Goal: Information Seeking & Learning: Learn about a topic

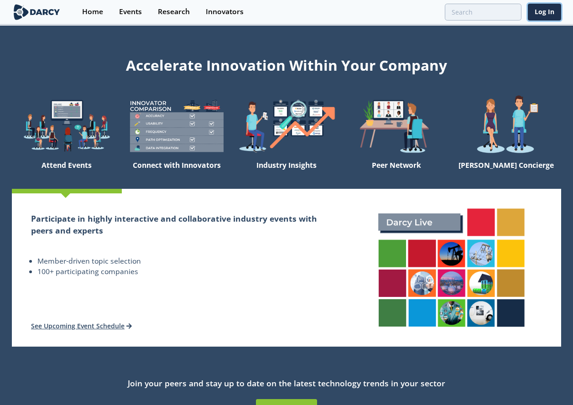
click at [555, 13] on link "Log In" at bounding box center [544, 12] width 33 height 17
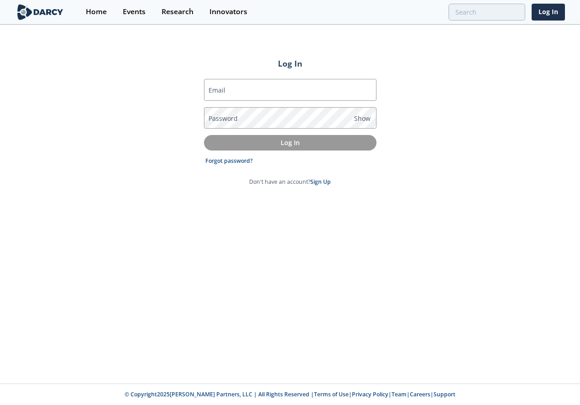
click at [300, 96] on input "Email" at bounding box center [290, 90] width 172 height 22
type input "[PERSON_NAME][EMAIL_ADDRESS][PERSON_NAME][DOMAIN_NAME]"
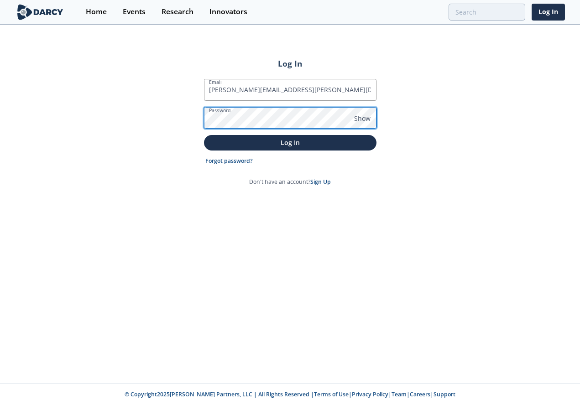
click at [204, 135] on button "Log In" at bounding box center [290, 142] width 172 height 15
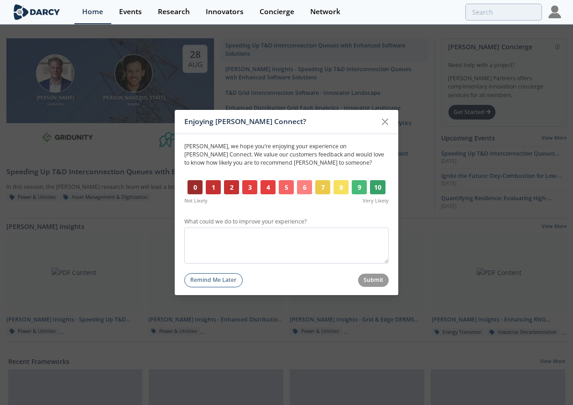
click at [386, 126] on icon at bounding box center [384, 121] width 11 height 11
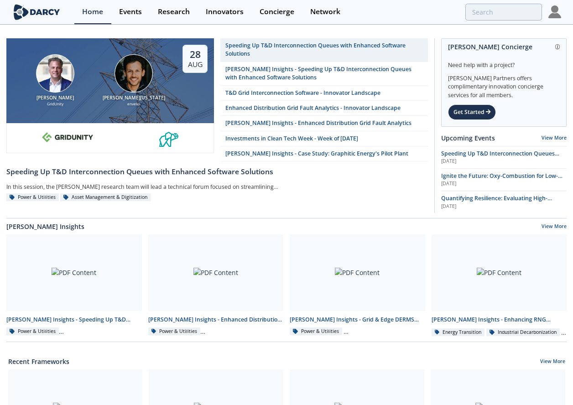
click at [556, 16] on img at bounding box center [554, 11] width 13 height 13
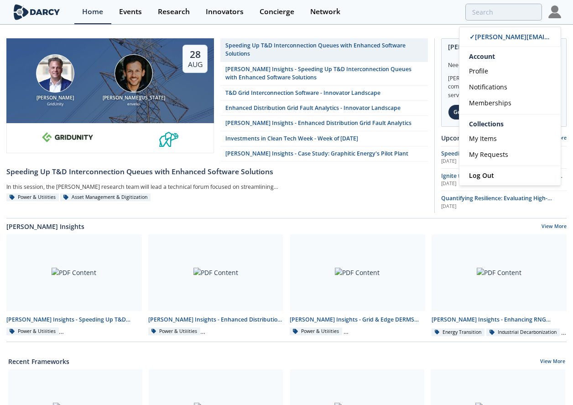
click at [506, 72] on link "Profile" at bounding box center [509, 71] width 101 height 16
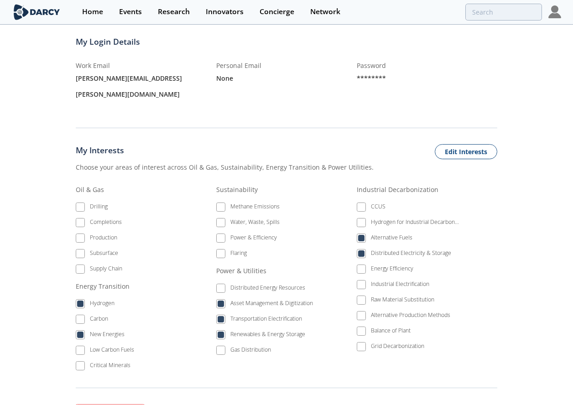
scroll to position [274, 0]
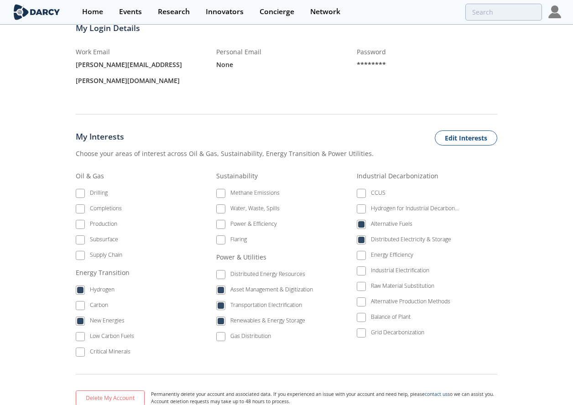
click at [362, 233] on li "Distributed Electricity & Storage" at bounding box center [408, 241] width 102 height 16
click at [469, 130] on button "Edit Interests" at bounding box center [466, 138] width 62 height 16
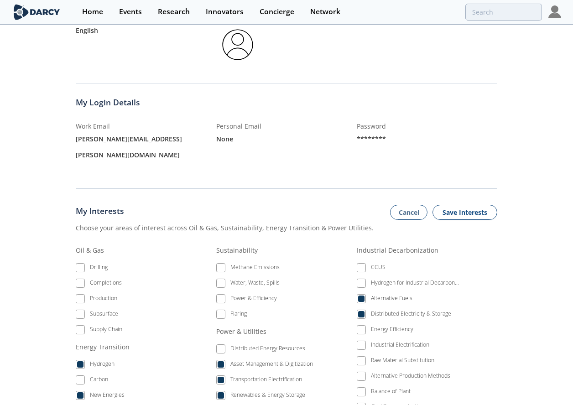
scroll to position [0, 0]
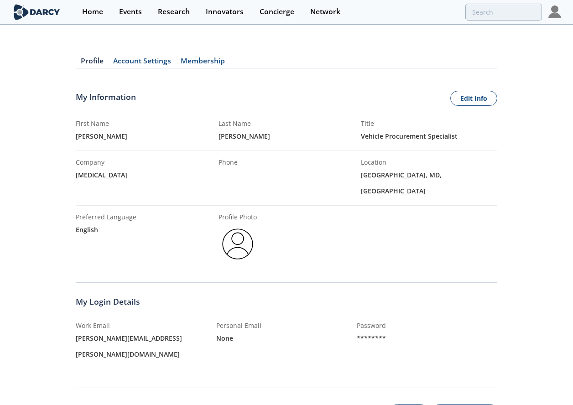
click at [92, 10] on div "Home" at bounding box center [92, 11] width 21 height 7
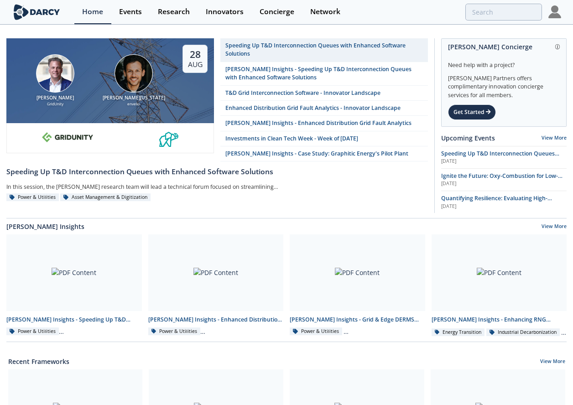
click at [65, 283] on div at bounding box center [73, 272] width 135 height 77
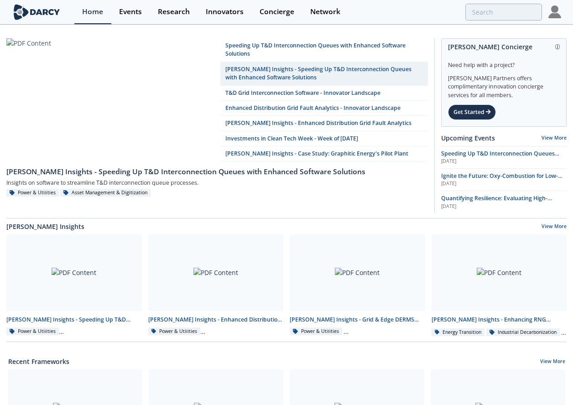
click at [176, 9] on div "Research" at bounding box center [174, 11] width 32 height 7
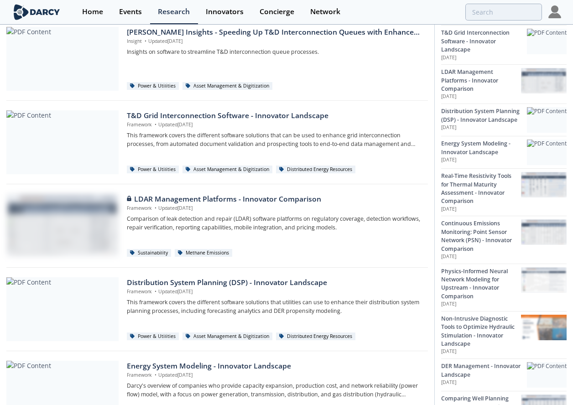
scroll to position [137, 0]
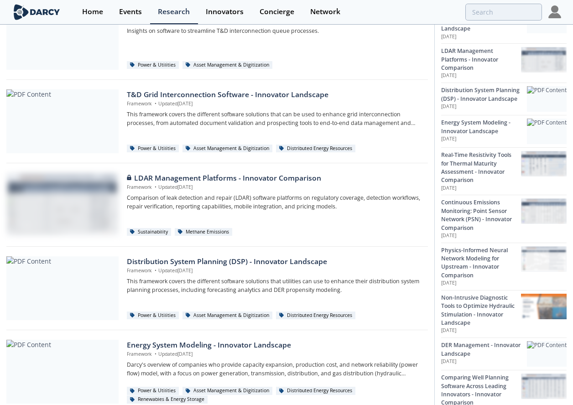
click at [264, 181] on div "LDAR Management Platforms - Innovator Comparison" at bounding box center [274, 178] width 295 height 11
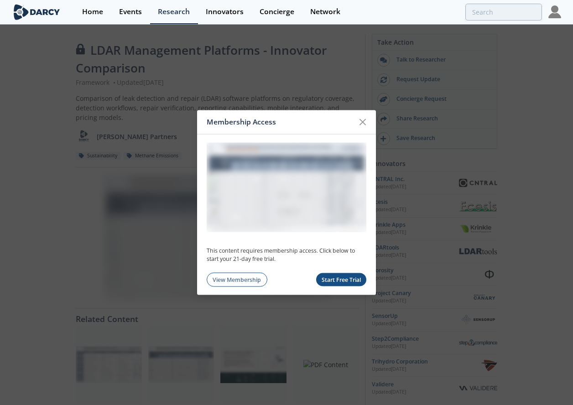
click at [367, 119] on icon at bounding box center [362, 122] width 11 height 11
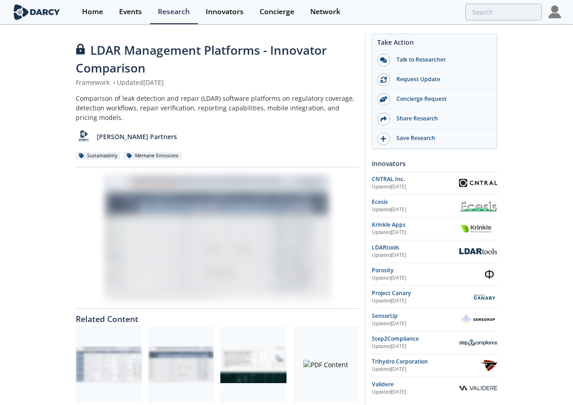
click at [95, 15] on div "Home" at bounding box center [92, 11] width 21 height 7
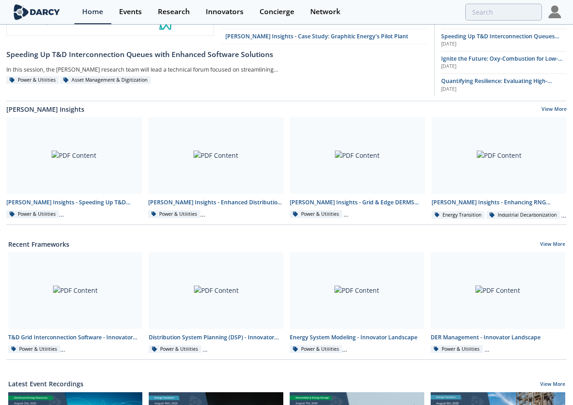
scroll to position [137, 0]
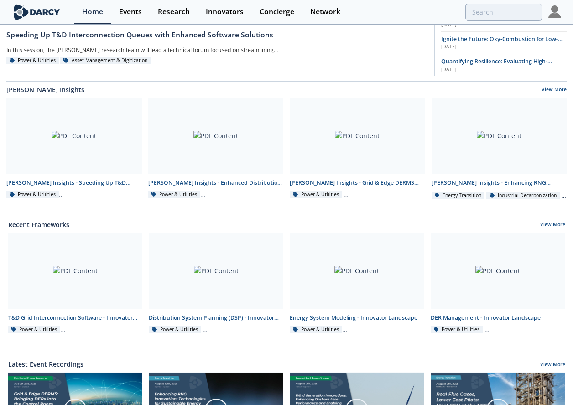
click at [560, 88] on link "View More" at bounding box center [553, 90] width 25 height 8
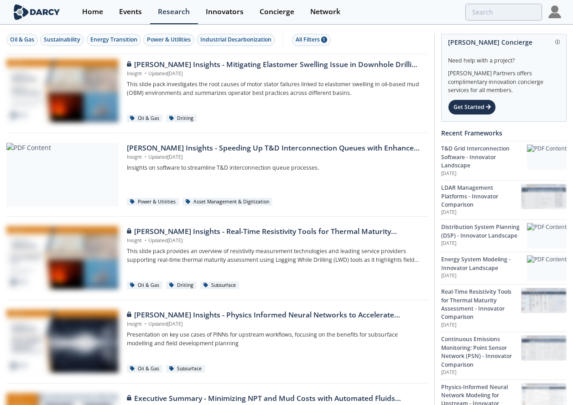
click at [317, 36] on div "All Filters 1" at bounding box center [310, 40] width 31 height 8
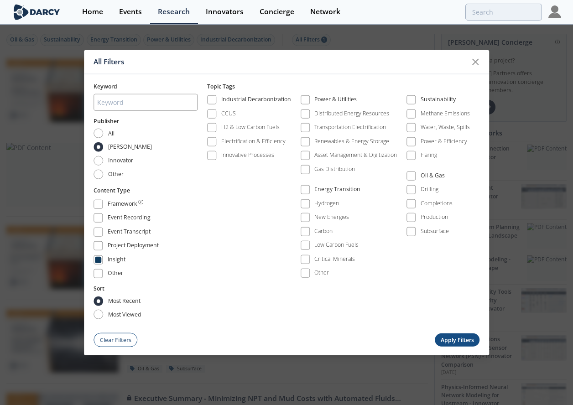
click at [304, 221] on span at bounding box center [305, 217] width 9 height 9
click at [305, 206] on span at bounding box center [305, 204] width 6 height 6
click at [214, 141] on span at bounding box center [211, 142] width 6 height 6
click at [460, 342] on button "Apply Filters" at bounding box center [457, 339] width 45 height 13
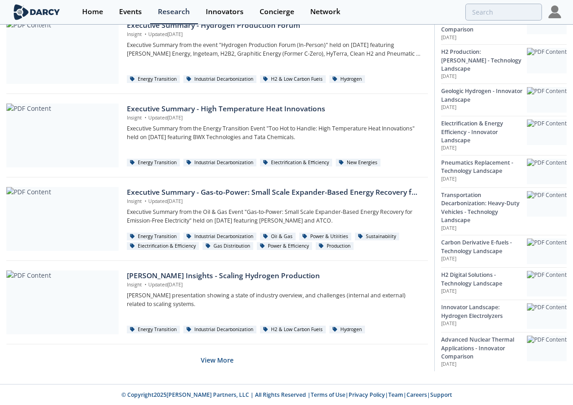
scroll to position [541, 0]
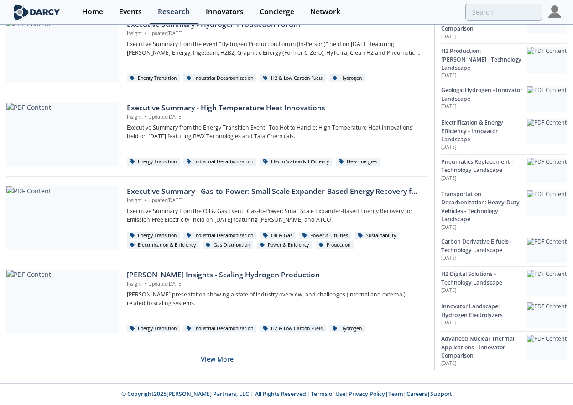
click at [218, 363] on button "View More" at bounding box center [217, 359] width 33 height 22
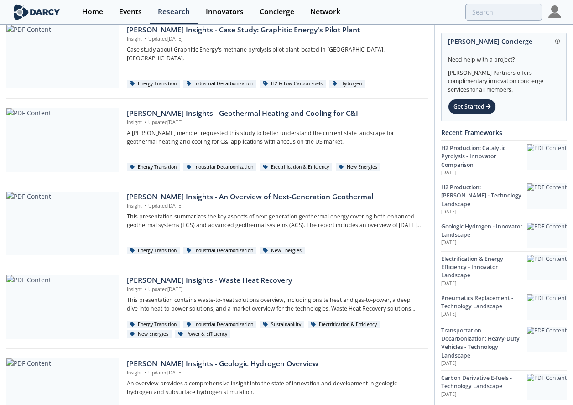
scroll to position [0, 0]
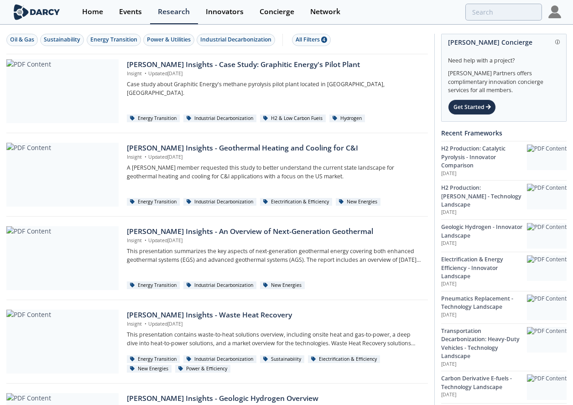
click at [306, 40] on div "All Filters 4" at bounding box center [310, 40] width 31 height 8
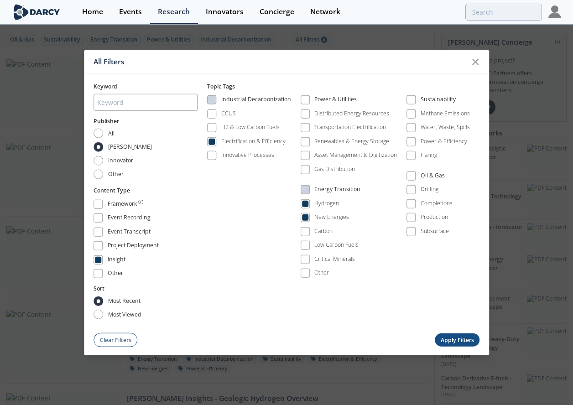
click at [215, 102] on span at bounding box center [211, 100] width 6 height 6
click at [215, 100] on span at bounding box center [211, 100] width 6 height 6
click at [228, 215] on div "Industrial Decarbonization CCUS H2 & Low Carbon Fuels Electrification & Efficie…" at bounding box center [343, 189] width 272 height 197
click at [214, 144] on span at bounding box center [211, 142] width 6 height 6
click at [209, 141] on span at bounding box center [211, 142] width 6 height 6
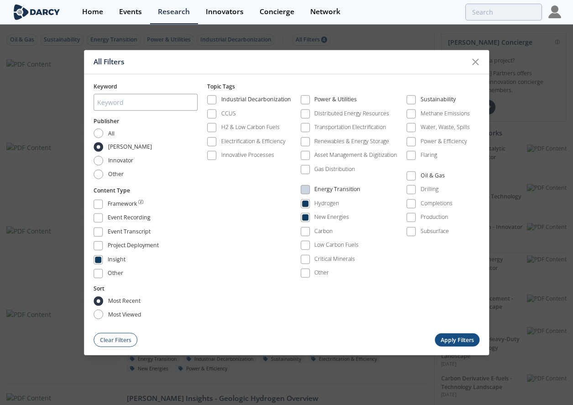
click at [304, 97] on span at bounding box center [305, 100] width 6 height 6
click at [305, 99] on span at bounding box center [305, 100] width 6 height 6
click at [304, 130] on span at bounding box center [305, 127] width 6 height 6
click at [303, 143] on span at bounding box center [305, 142] width 6 height 6
click at [305, 156] on span at bounding box center [305, 155] width 6 height 6
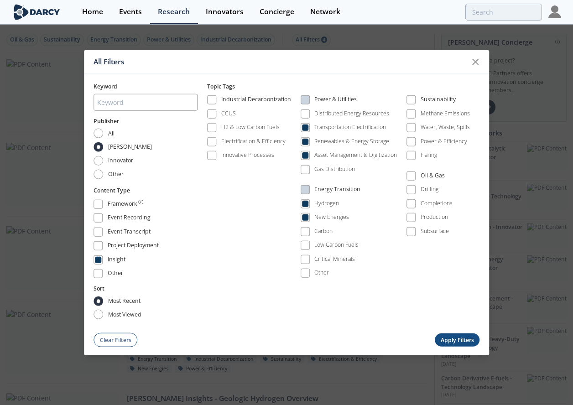
click at [465, 336] on button "Apply Filters" at bounding box center [457, 339] width 45 height 13
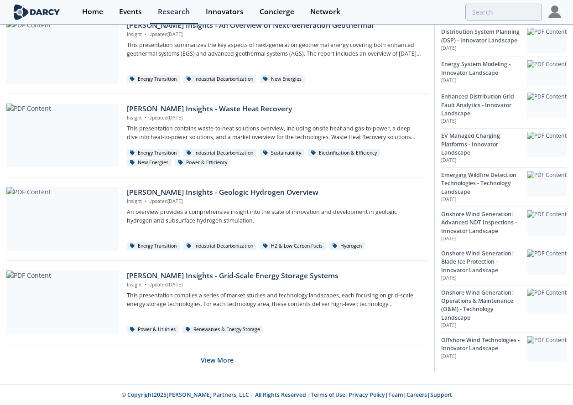
scroll to position [541, 0]
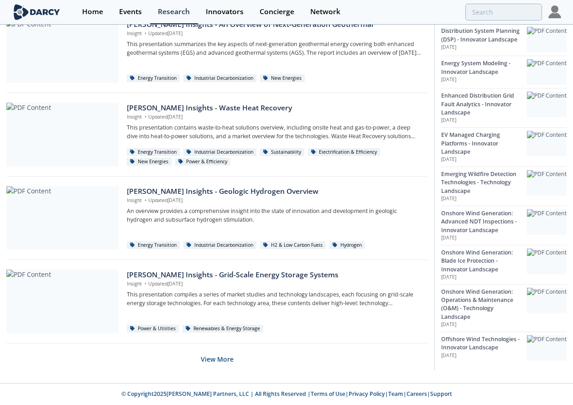
click at [228, 360] on button "View More" at bounding box center [217, 359] width 33 height 22
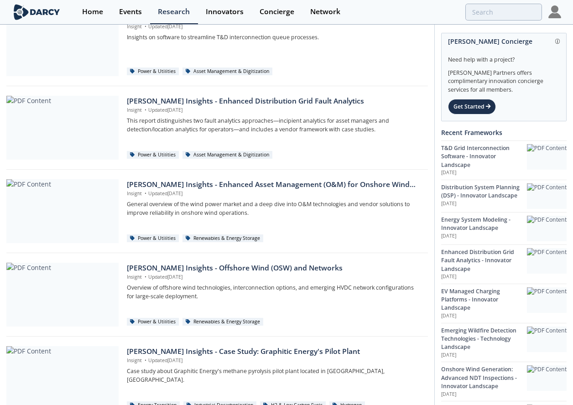
scroll to position [0, 0]
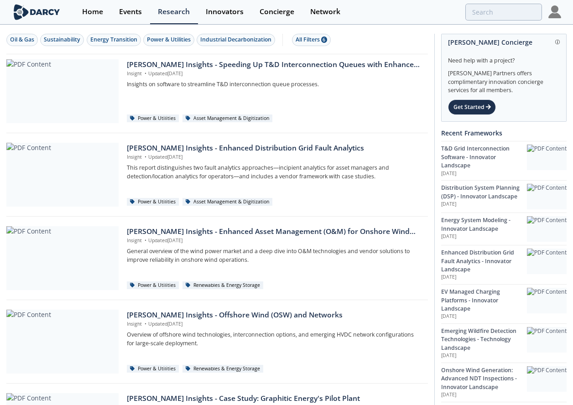
click at [302, 36] on div "All Filters 6" at bounding box center [310, 40] width 31 height 8
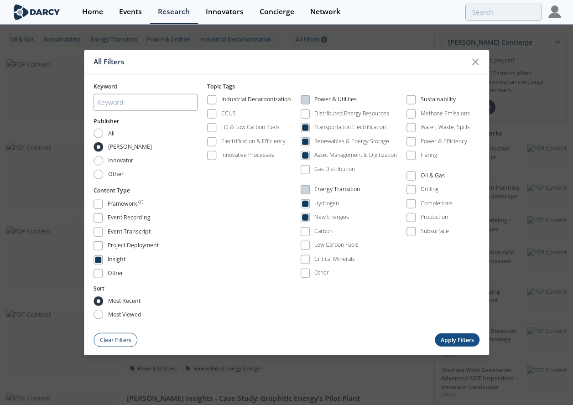
click at [302, 202] on span at bounding box center [305, 204] width 6 height 6
drag, startPoint x: 305, startPoint y: 217, endPoint x: 314, endPoint y: 223, distance: 11.4
click at [306, 217] on span at bounding box center [305, 217] width 6 height 6
click at [307, 130] on span at bounding box center [305, 127] width 6 height 6
click at [307, 145] on span at bounding box center [305, 141] width 9 height 9
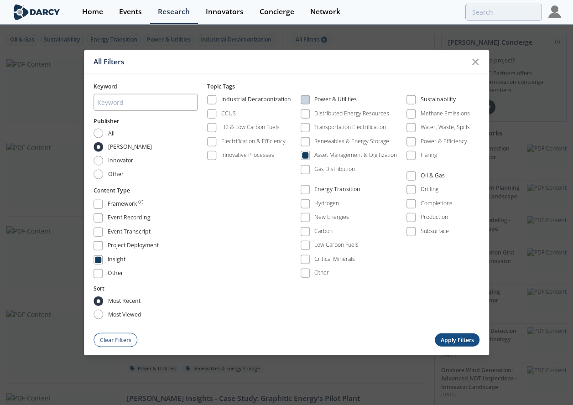
click at [307, 154] on span at bounding box center [305, 155] width 6 height 6
click at [308, 216] on span at bounding box center [305, 217] width 6 height 6
click at [470, 340] on button "Apply Filters" at bounding box center [457, 339] width 45 height 13
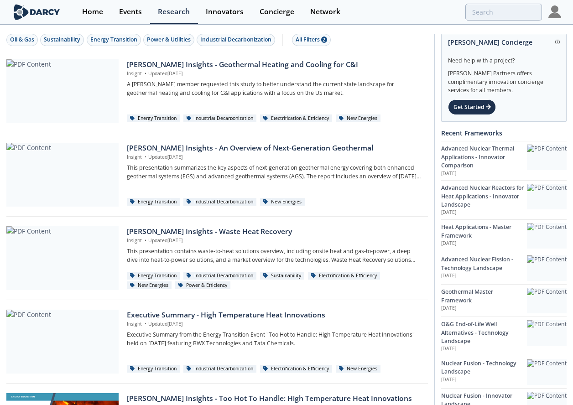
click at [316, 40] on div "All Filters 2" at bounding box center [310, 40] width 31 height 8
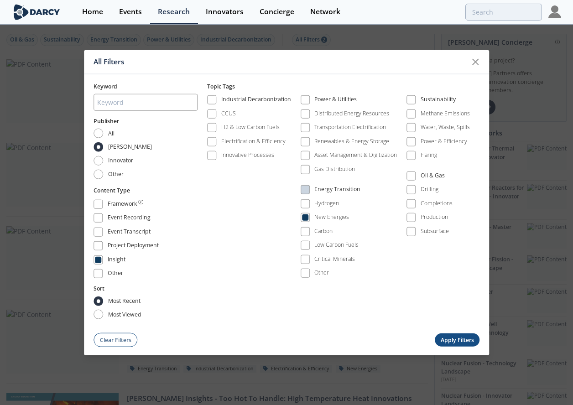
drag, startPoint x: 452, startPoint y: 340, endPoint x: 444, endPoint y: 337, distance: 9.0
click at [456, 340] on button "Apply Filters" at bounding box center [457, 339] width 45 height 13
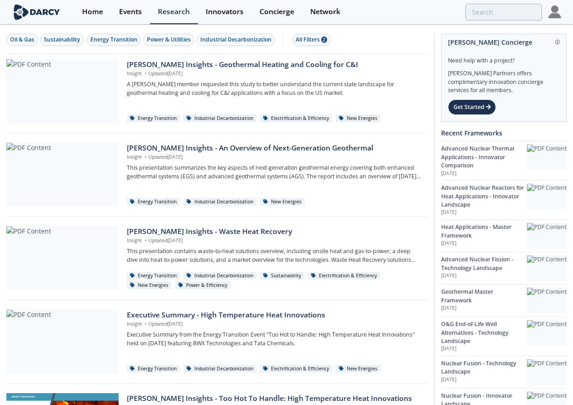
click at [221, 11] on div "Innovators" at bounding box center [225, 11] width 38 height 7
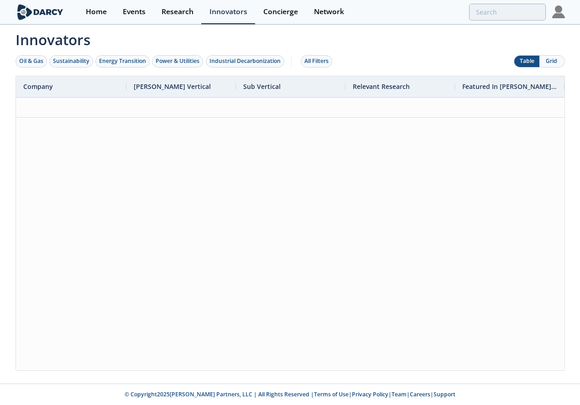
click at [97, 13] on div "Home" at bounding box center [96, 11] width 21 height 7
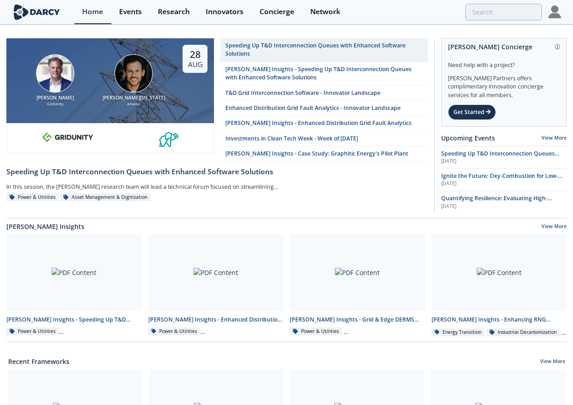
click at [555, 8] on img at bounding box center [554, 11] width 13 height 13
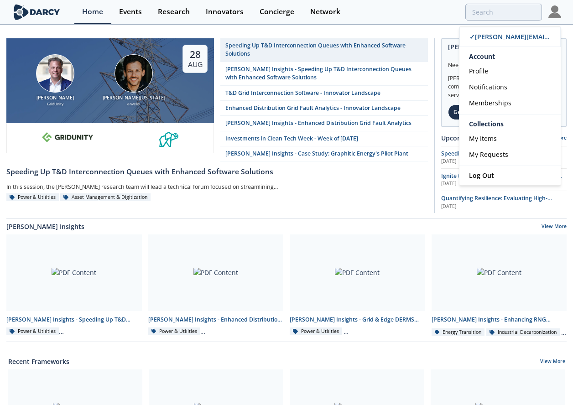
click at [496, 69] on link "Profile" at bounding box center [509, 71] width 101 height 16
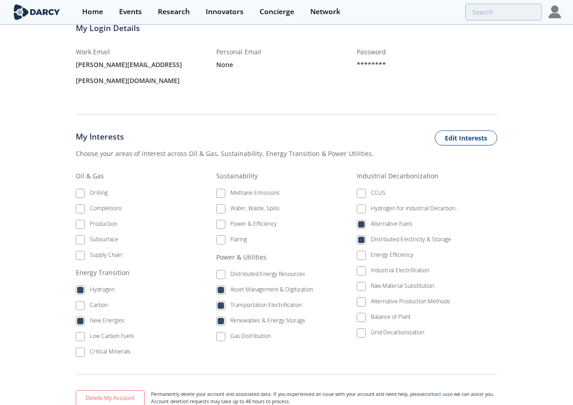
scroll to position [296, 0]
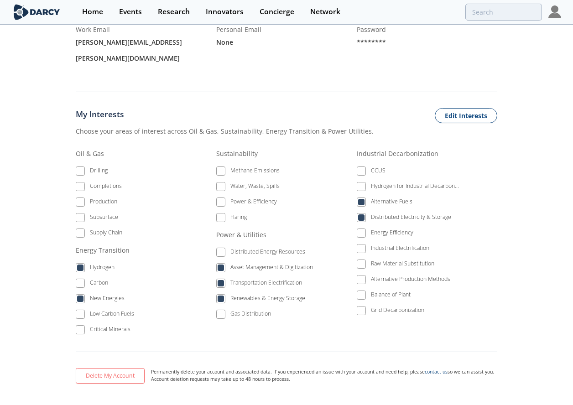
click at [80, 261] on li "Hydrogen" at bounding box center [127, 269] width 102 height 16
click at [78, 261] on li "Hydrogen" at bounding box center [127, 269] width 102 height 16
click at [449, 108] on button "Edit Interests" at bounding box center [466, 116] width 62 height 16
click at [84, 263] on span at bounding box center [80, 267] width 9 height 9
click at [79, 295] on span at bounding box center [80, 298] width 6 height 6
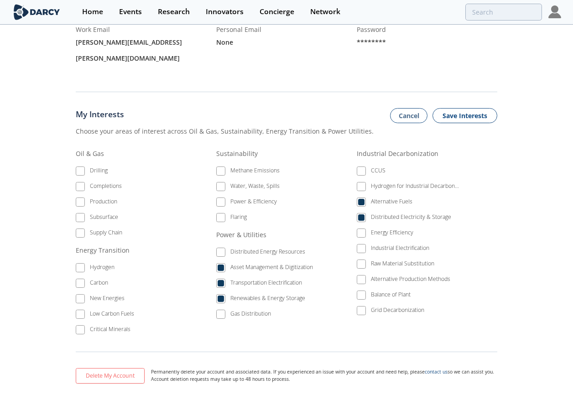
click at [360, 199] on span at bounding box center [361, 202] width 6 height 6
click at [358, 214] on span at bounding box center [361, 217] width 6 height 6
click at [77, 264] on span at bounding box center [80, 267] width 6 height 6
click at [78, 295] on span at bounding box center [80, 298] width 6 height 6
click at [468, 108] on button "Save Interests" at bounding box center [464, 116] width 65 height 16
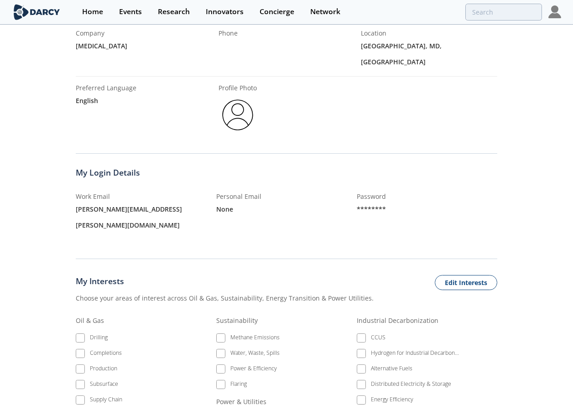
scroll to position [0, 0]
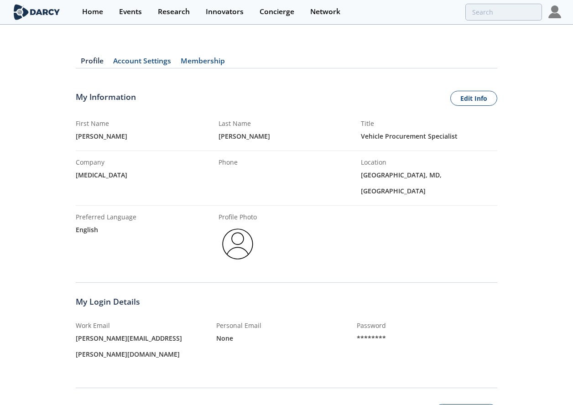
click at [173, 12] on div "Research" at bounding box center [174, 11] width 32 height 7
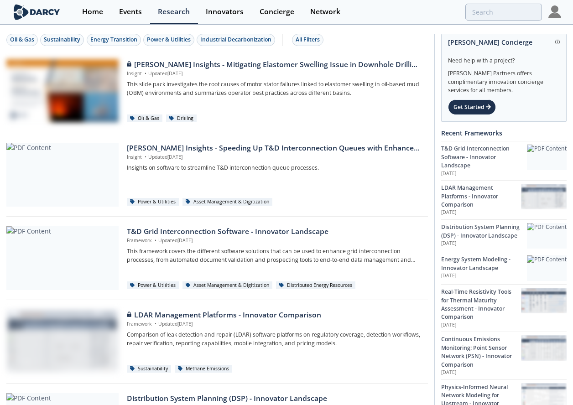
click at [315, 36] on div "All Filters" at bounding box center [307, 40] width 24 height 8
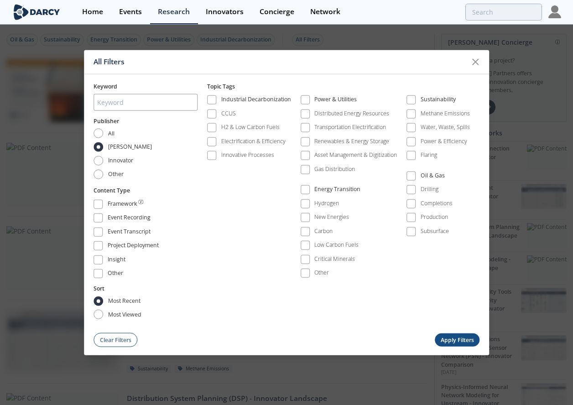
click at [306, 217] on span at bounding box center [305, 217] width 6 height 6
drag, startPoint x: 98, startPoint y: 206, endPoint x: 98, endPoint y: 214, distance: 8.7
click at [99, 206] on span at bounding box center [98, 204] width 6 height 6
click at [97, 219] on span at bounding box center [98, 218] width 6 height 6
click at [95, 231] on span at bounding box center [98, 231] width 6 height 6
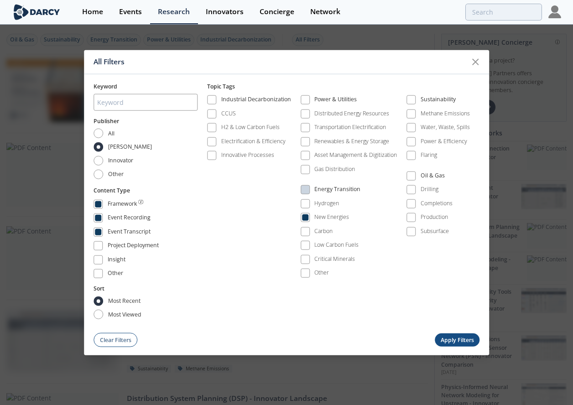
click at [94, 246] on span at bounding box center [97, 245] width 9 height 9
click at [94, 262] on span at bounding box center [97, 259] width 9 height 9
click at [98, 275] on span at bounding box center [98, 273] width 6 height 6
click at [464, 338] on button "Apply Filters" at bounding box center [457, 339] width 45 height 13
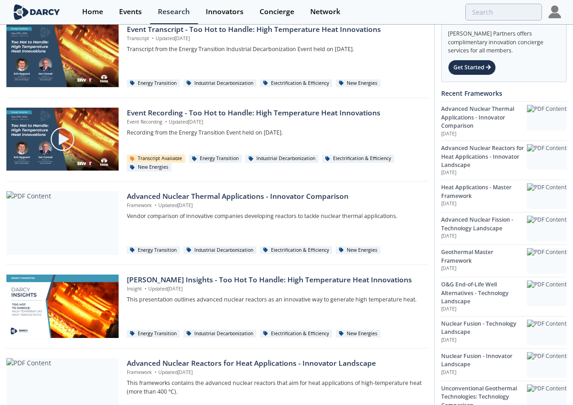
scroll to position [541, 0]
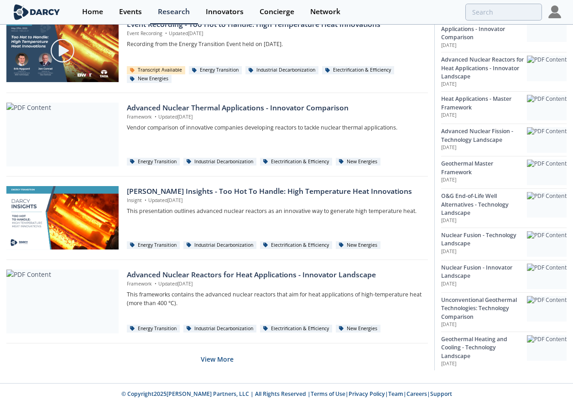
click at [222, 365] on button "View More" at bounding box center [217, 359] width 33 height 22
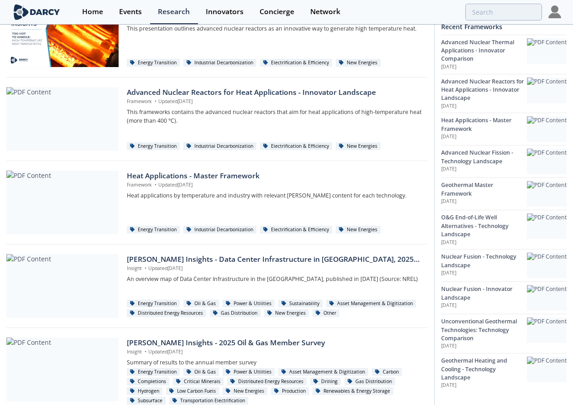
scroll to position [769, 0]
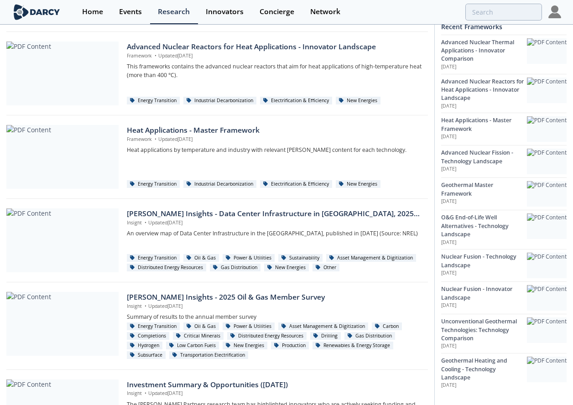
click at [242, 211] on div "[PERSON_NAME] Insights - Data Center Infrastructure in [GEOGRAPHIC_DATA], 2025 …" at bounding box center [274, 213] width 295 height 11
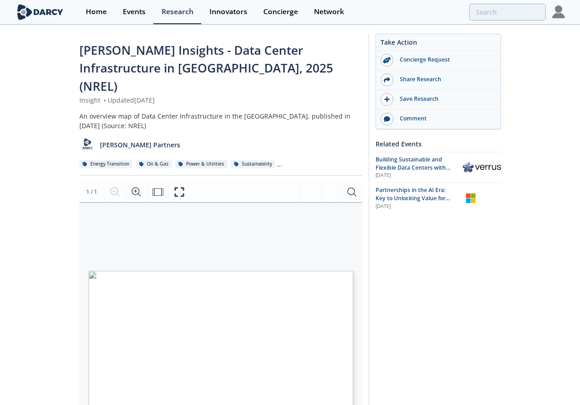
click at [270, 329] on div "Page 1" at bounding box center [220, 356] width 264 height 171
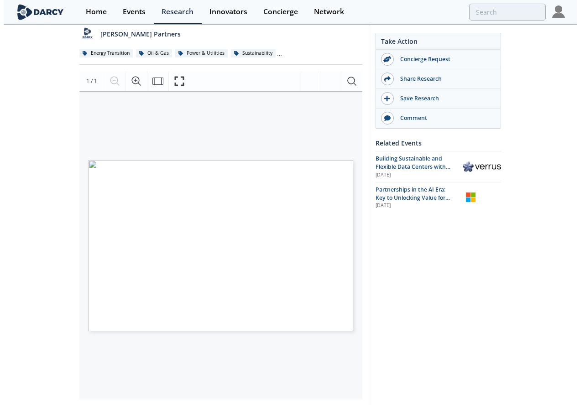
scroll to position [137, 0]
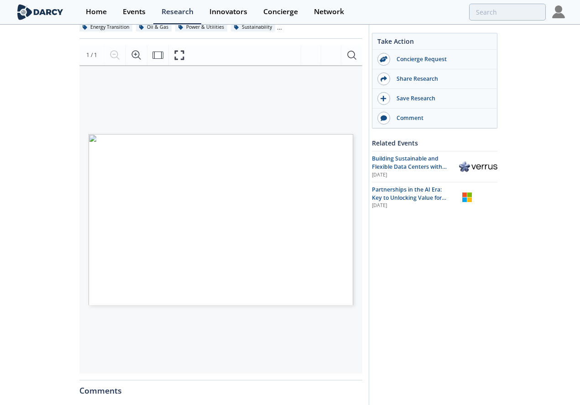
click at [296, 264] on div "Page 1" at bounding box center [220, 219] width 264 height 171
click at [180, 45] on button "Fullscreen" at bounding box center [178, 55] width 21 height 20
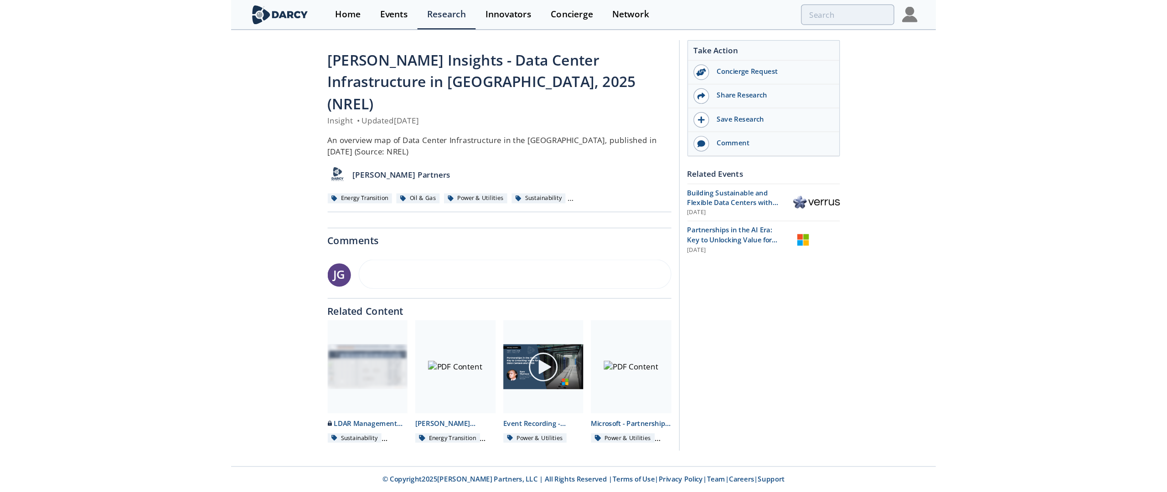
scroll to position [0, 0]
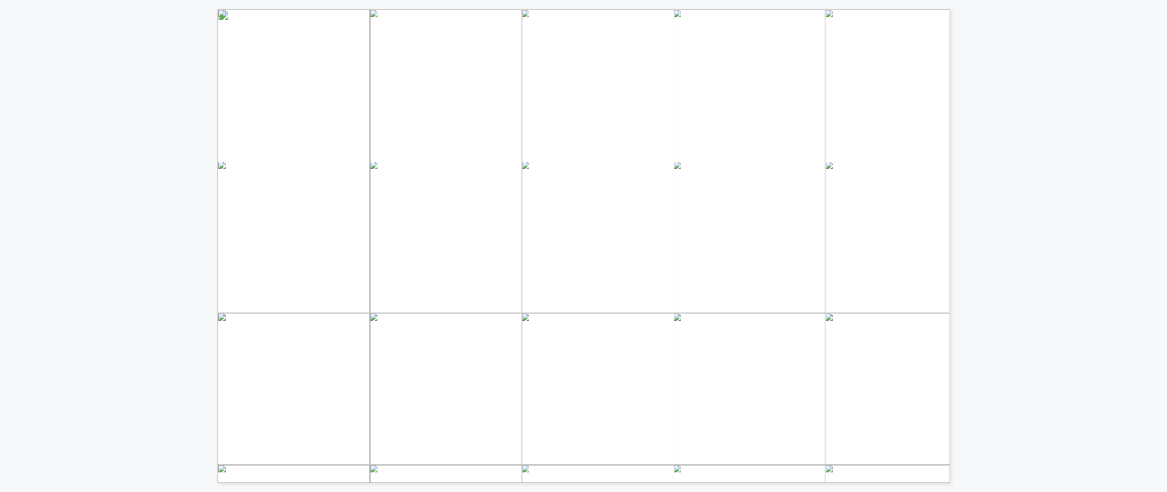
drag, startPoint x: 733, startPoint y: 234, endPoint x: 664, endPoint y: 242, distance: 68.8
click at [579, 242] on div "Page 1" at bounding box center [699, 320] width 963 height 623
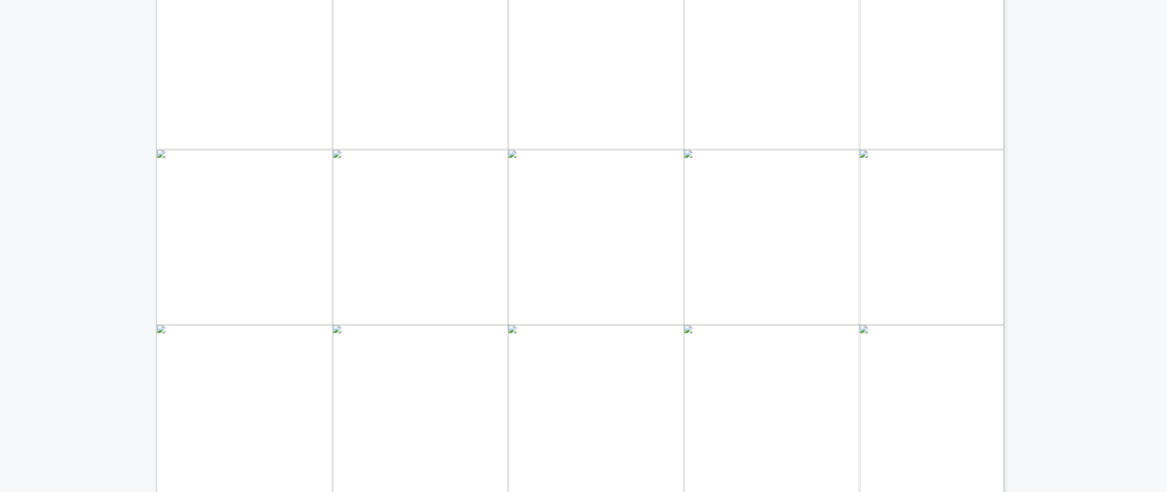
scroll to position [36, 0]
drag, startPoint x: 843, startPoint y: 272, endPoint x: 776, endPoint y: 268, distance: 67.2
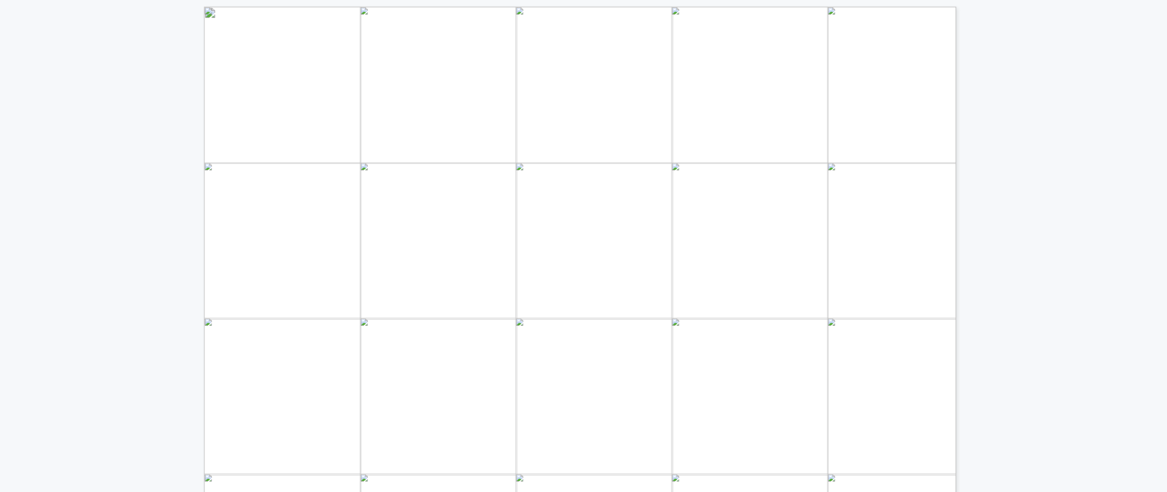
scroll to position [3, 0]
click at [579, 314] on div "Page 1" at bounding box center [711, 334] width 1014 height 656
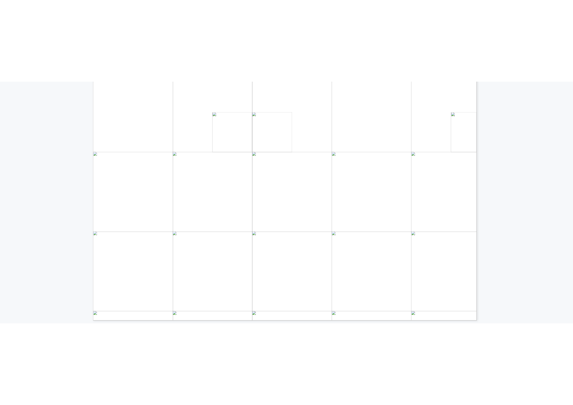
scroll to position [10, 0]
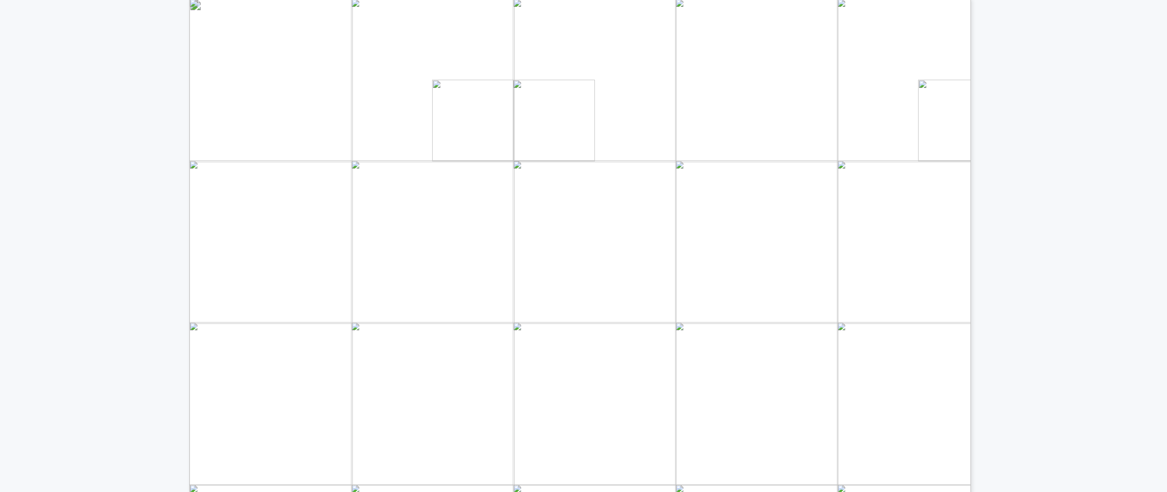
click at [579, 295] on div "Page 1" at bounding box center [737, 353] width 1096 height 709
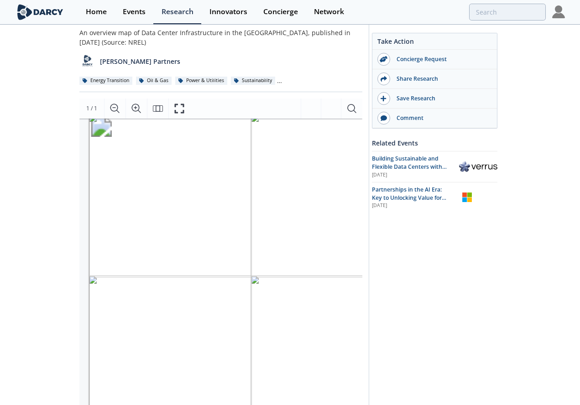
scroll to position [0, 0]
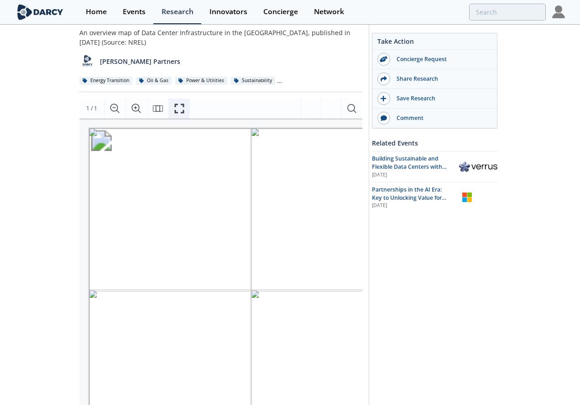
click at [177, 103] on icon "Fullscreen" at bounding box center [179, 108] width 11 height 11
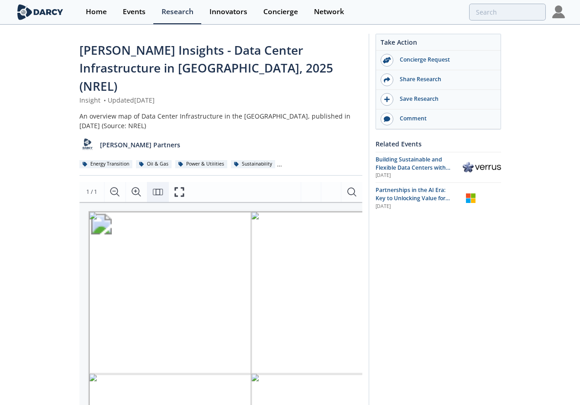
click at [159, 187] on icon "Fit Page" at bounding box center [157, 192] width 11 height 11
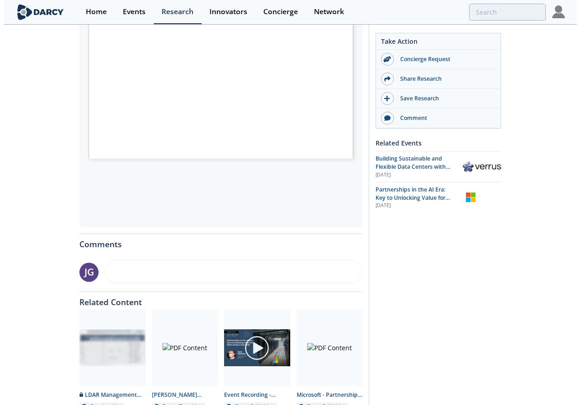
scroll to position [38, 0]
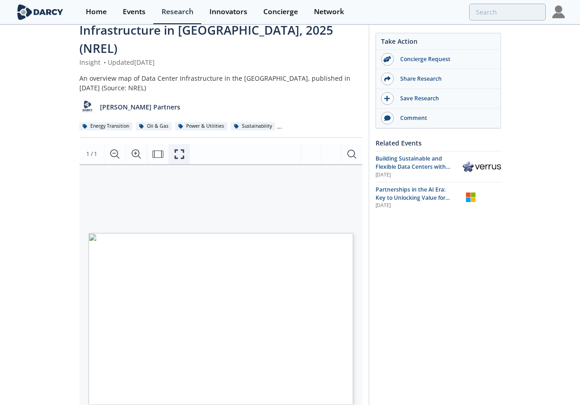
click at [179, 149] on icon "Fullscreen" at bounding box center [179, 154] width 11 height 11
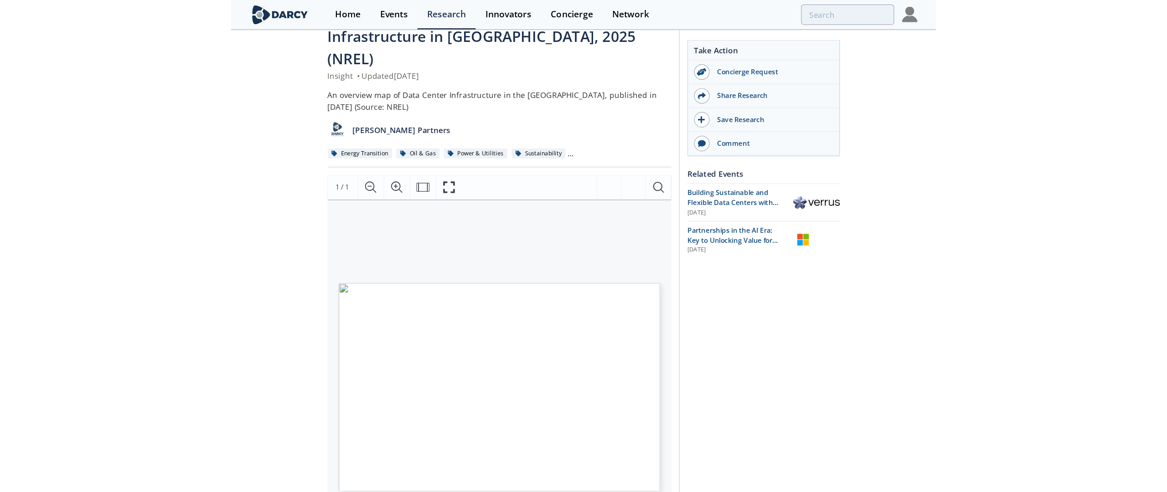
scroll to position [0, 0]
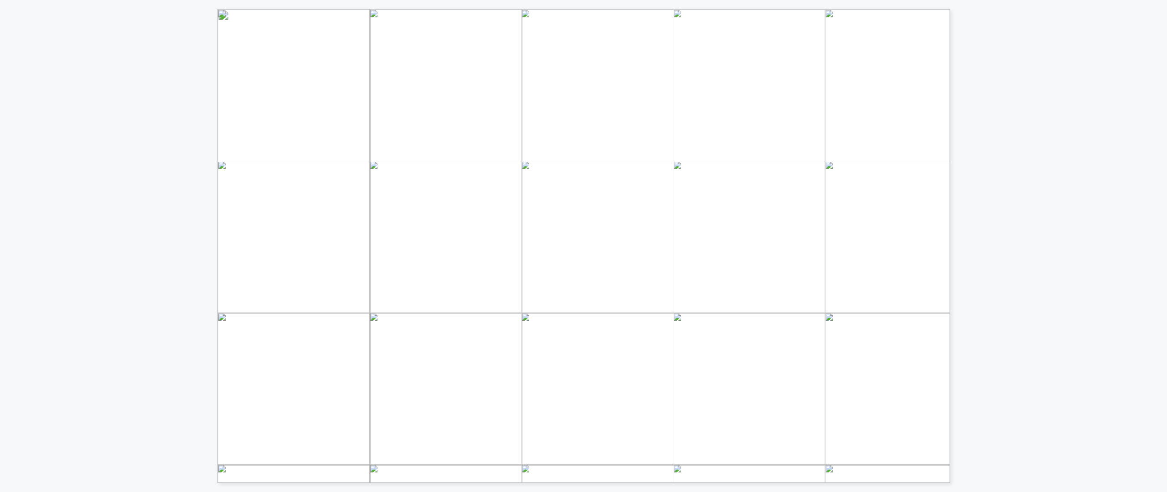
click at [570, 140] on div "Page 1" at bounding box center [699, 320] width 963 height 623
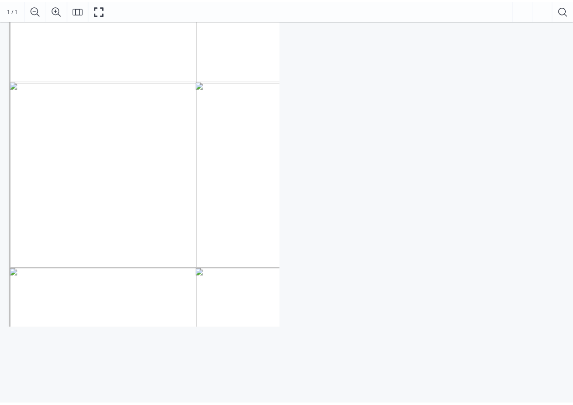
scroll to position [303, 0]
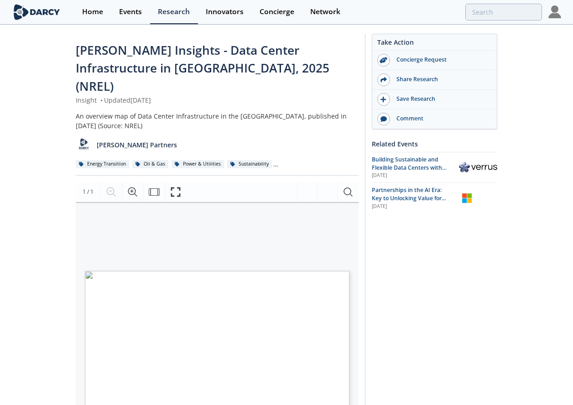
click at [165, 18] on link "Research" at bounding box center [174, 12] width 48 height 24
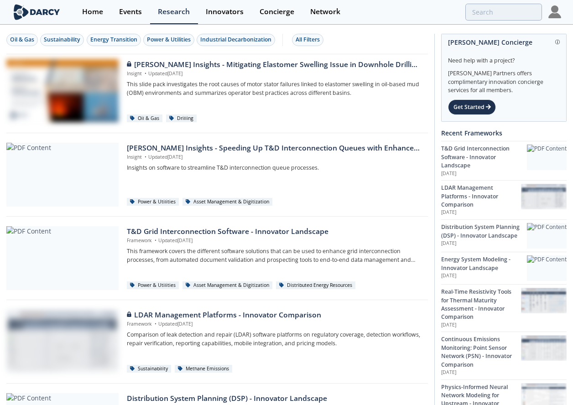
click at [318, 38] on div "All Filters" at bounding box center [307, 40] width 24 height 8
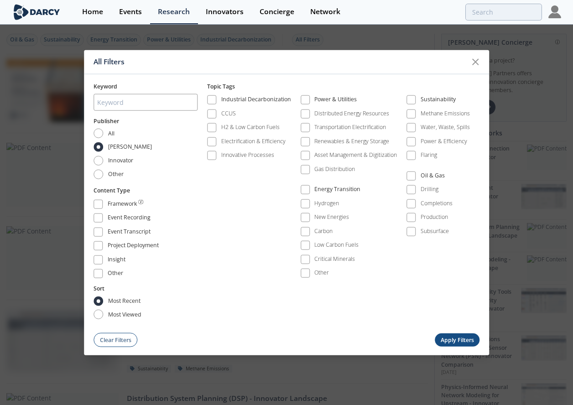
click at [308, 218] on span at bounding box center [305, 217] width 6 height 6
click at [93, 204] on span at bounding box center [97, 203] width 9 height 9
drag, startPoint x: 95, startPoint y: 217, endPoint x: 95, endPoint y: 222, distance: 5.0
click at [95, 217] on span at bounding box center [98, 218] width 6 height 6
click at [93, 237] on label "Event Transcript" at bounding box center [145, 232] width 104 height 12
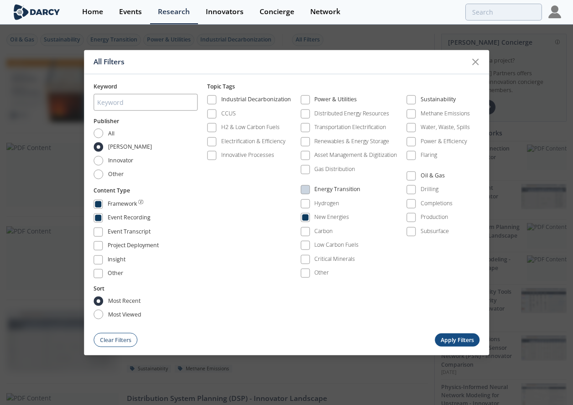
click at [98, 233] on span at bounding box center [98, 231] width 6 height 6
click at [96, 247] on span at bounding box center [98, 246] width 6 height 6
click at [93, 259] on div "Keyword Publisher All Darcy Innovator Other Content Type Framework Event Record…" at bounding box center [286, 210] width 405 height 273
click at [97, 274] on span at bounding box center [98, 273] width 6 height 6
drag, startPoint x: 100, startPoint y: 261, endPoint x: 129, endPoint y: 274, distance: 30.8
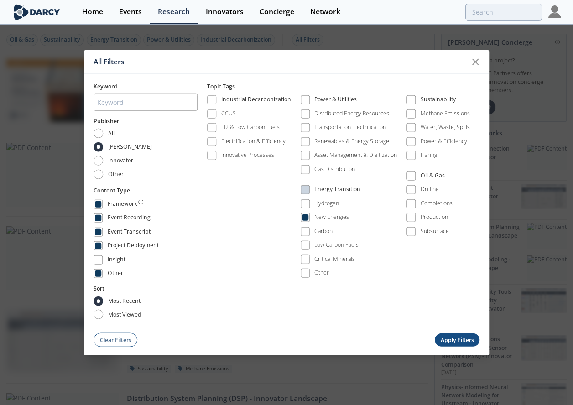
click at [101, 261] on span at bounding box center [98, 259] width 6 height 6
click at [461, 338] on button "Apply Filters" at bounding box center [457, 339] width 45 height 13
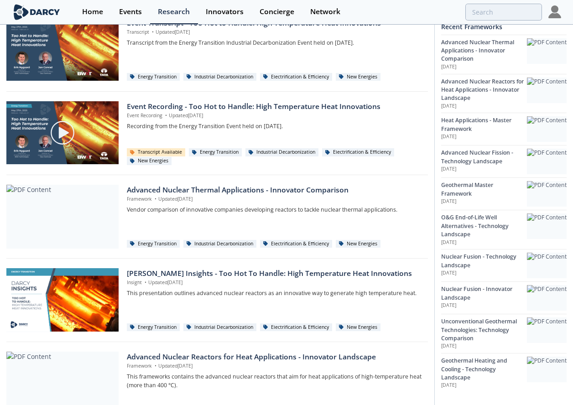
scroll to position [541, 0]
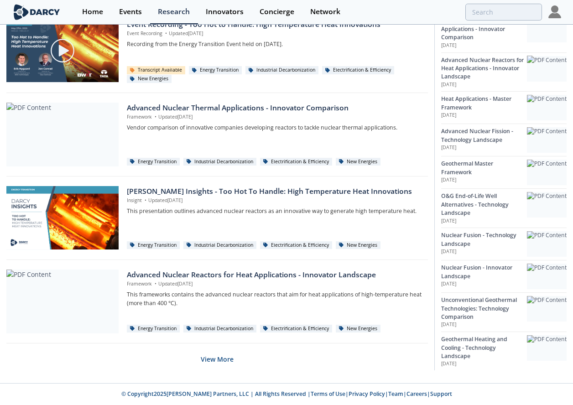
click at [215, 364] on button "View More" at bounding box center [217, 359] width 33 height 22
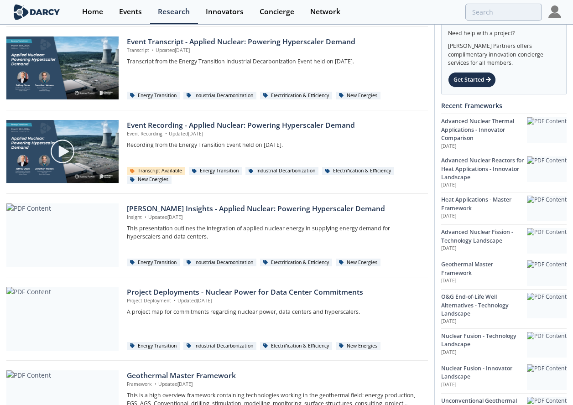
scroll to position [1379, 0]
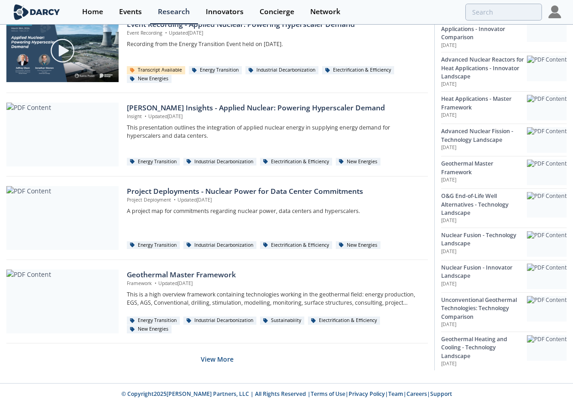
click at [220, 360] on button "View More" at bounding box center [217, 359] width 33 height 22
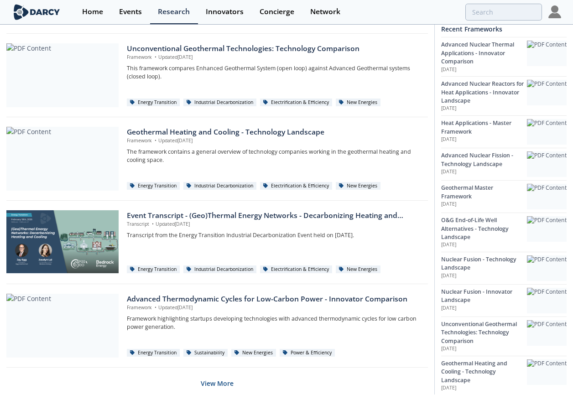
scroll to position [2214, 0]
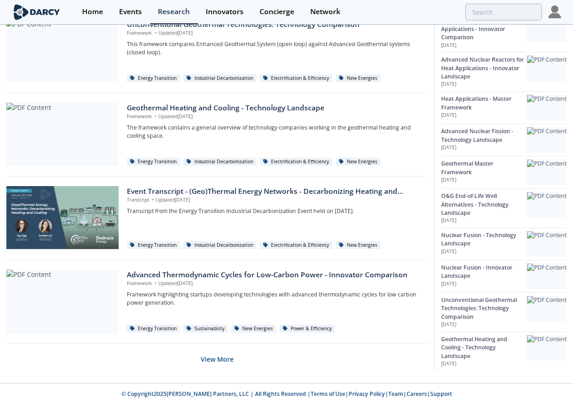
click at [225, 359] on button "View More" at bounding box center [217, 359] width 33 height 22
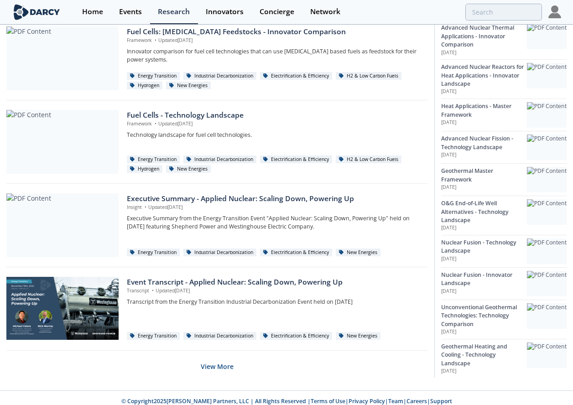
scroll to position [3048, 0]
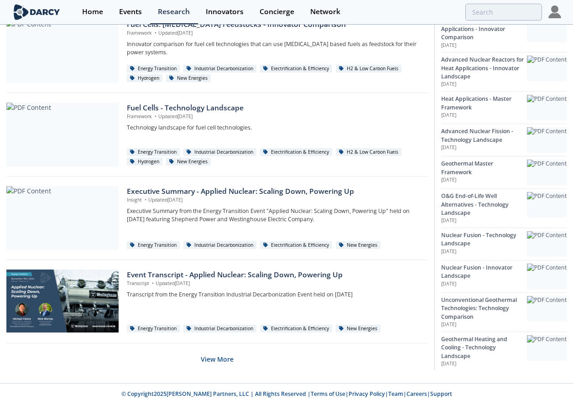
click at [221, 362] on button "View More" at bounding box center [217, 359] width 33 height 22
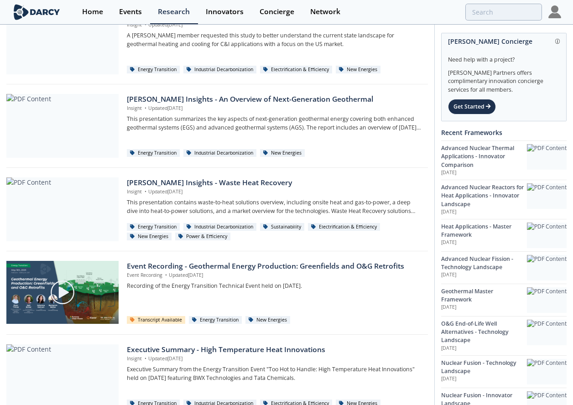
scroll to position [0, 0]
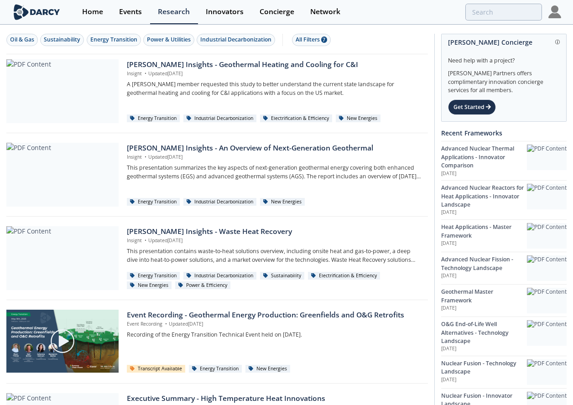
click at [322, 40] on div "All Filters 7" at bounding box center [310, 40] width 31 height 8
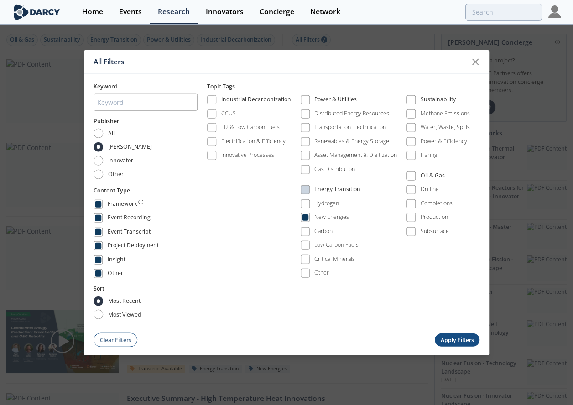
click at [305, 216] on span at bounding box center [305, 217] width 6 height 6
click at [307, 204] on span at bounding box center [305, 204] width 6 height 6
click at [462, 336] on button "Apply Filters" at bounding box center [457, 339] width 45 height 13
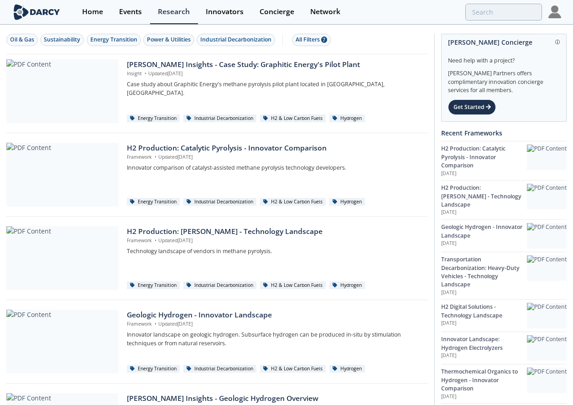
click at [305, 47] on div "Oil & Gas Sustainability Energy Transition Power & Utilities Industrial Decarbo…" at bounding box center [216, 40] width 421 height 29
click at [306, 45] on button "All Filters 7" at bounding box center [311, 40] width 39 height 12
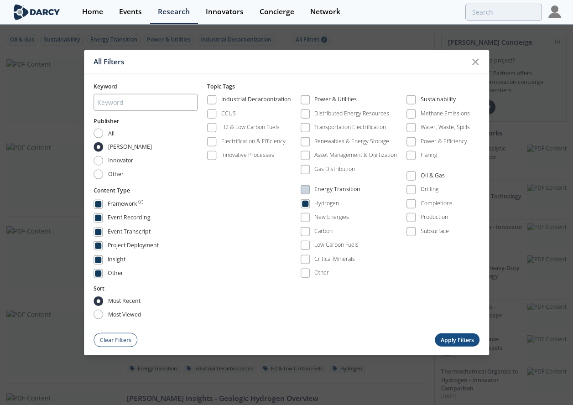
click at [304, 199] on span at bounding box center [305, 203] width 9 height 9
click at [304, 220] on span at bounding box center [305, 217] width 6 height 6
click at [441, 335] on button "Apply Filters" at bounding box center [457, 339] width 45 height 13
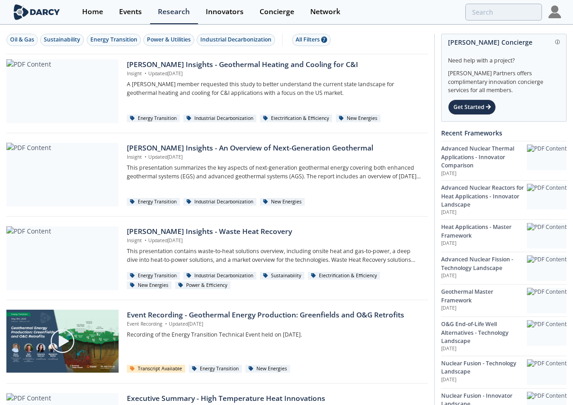
click at [557, 15] on img at bounding box center [554, 11] width 13 height 13
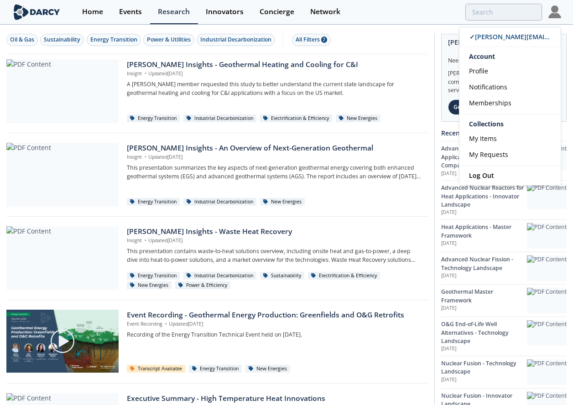
click at [507, 74] on link "Profile" at bounding box center [509, 71] width 101 height 16
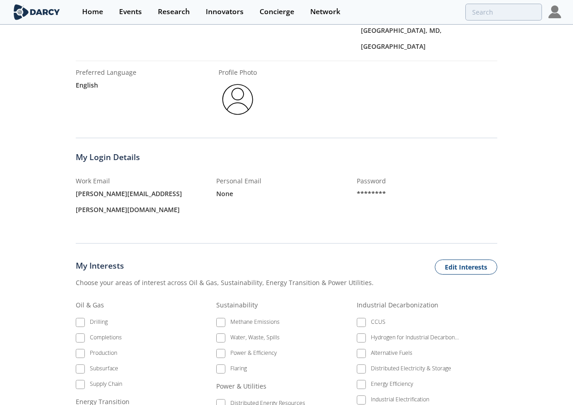
scroll to position [274, 0]
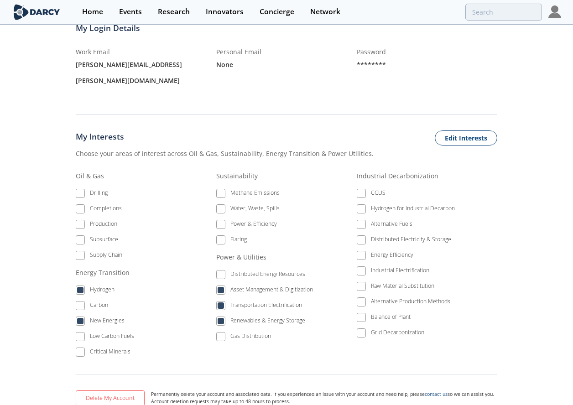
click at [463, 130] on button "Edit Interests" at bounding box center [466, 138] width 62 height 16
click at [83, 318] on span at bounding box center [80, 321] width 6 height 6
click at [82, 287] on span at bounding box center [80, 290] width 6 height 6
click at [473, 130] on button "Save Interests" at bounding box center [464, 138] width 65 height 16
